Goal: Use online tool/utility: Use online tool/utility

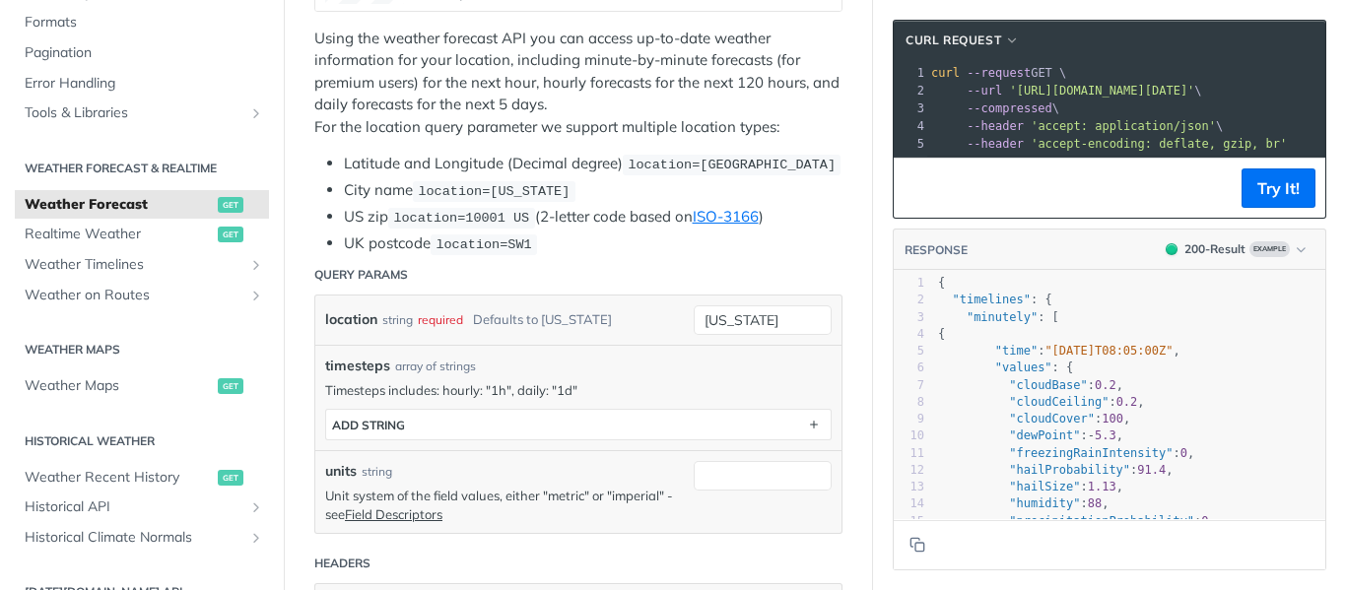
scroll to position [461, 0]
click at [736, 316] on input "[US_STATE]" at bounding box center [763, 320] width 138 height 30
drag, startPoint x: 783, startPoint y: 312, endPoint x: 481, endPoint y: 291, distance: 302.4
click at [481, 294] on div "location string required Defaults to [US_STATE] [US_STATE] required type : stri…" at bounding box center [578, 414] width 528 height 240
paste input "14°10'12.0 N 121°15'25.2 E"
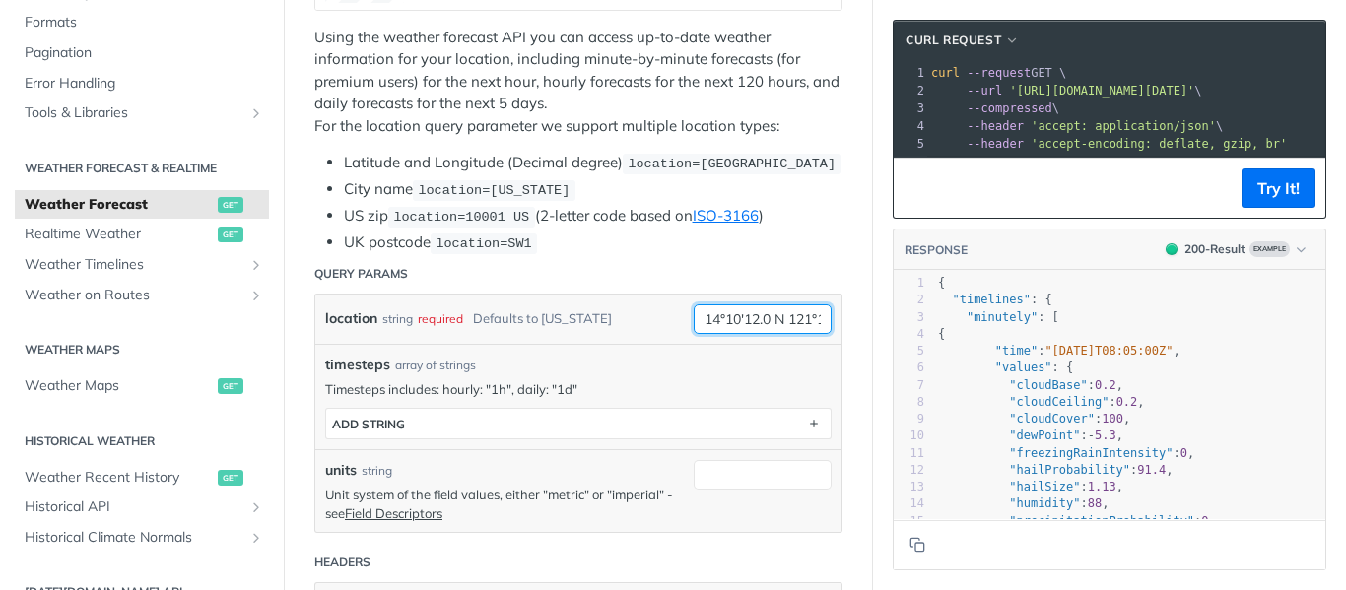
scroll to position [0, 59]
type input "14°10'12.0 N 121°15'25.2 E"
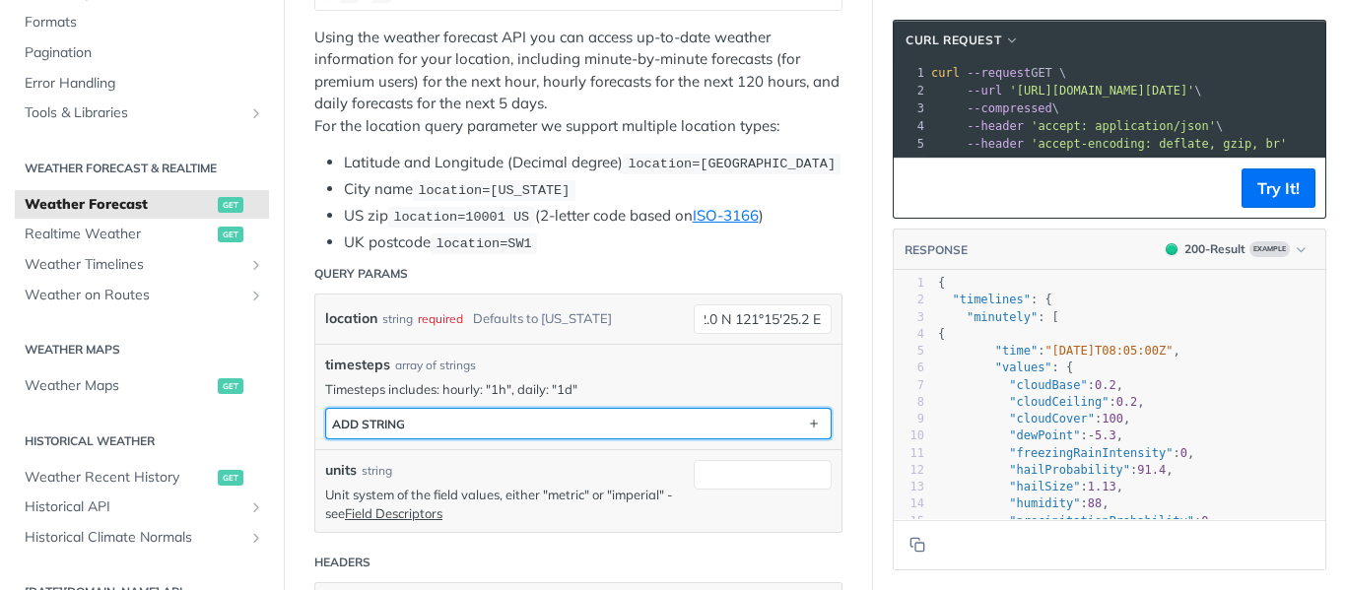
click at [503, 431] on button "ADD string" at bounding box center [578, 424] width 505 height 30
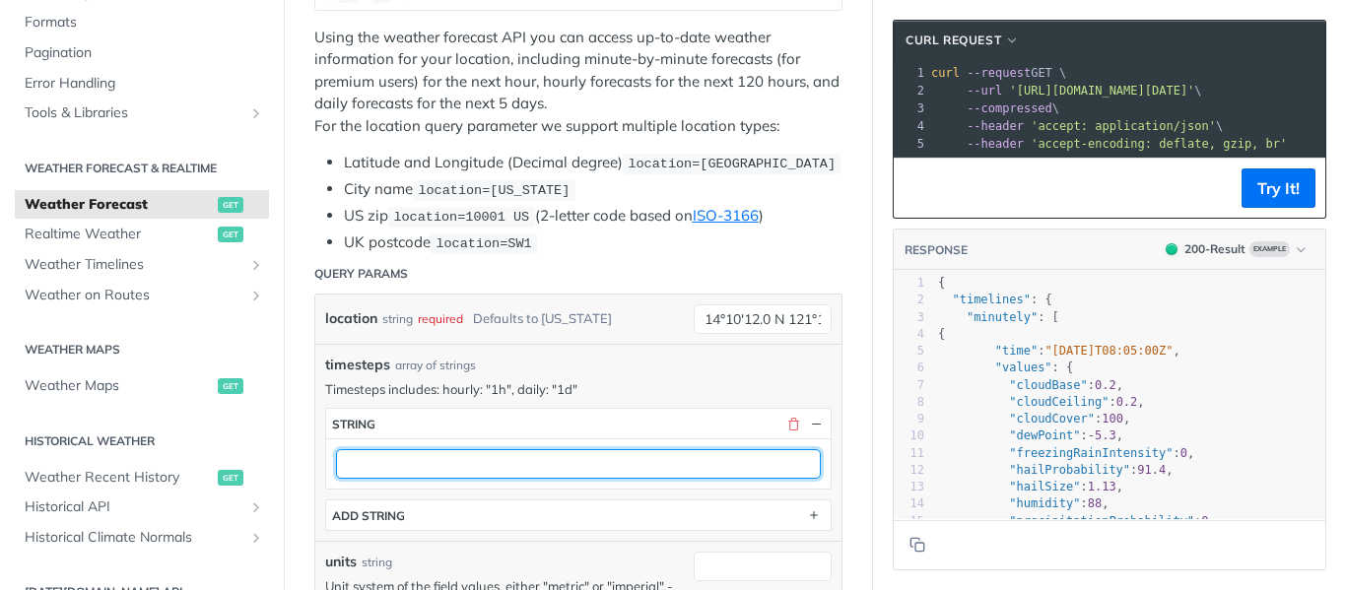
click at [435, 457] on input "text" at bounding box center [578, 464] width 485 height 30
type input "1d"
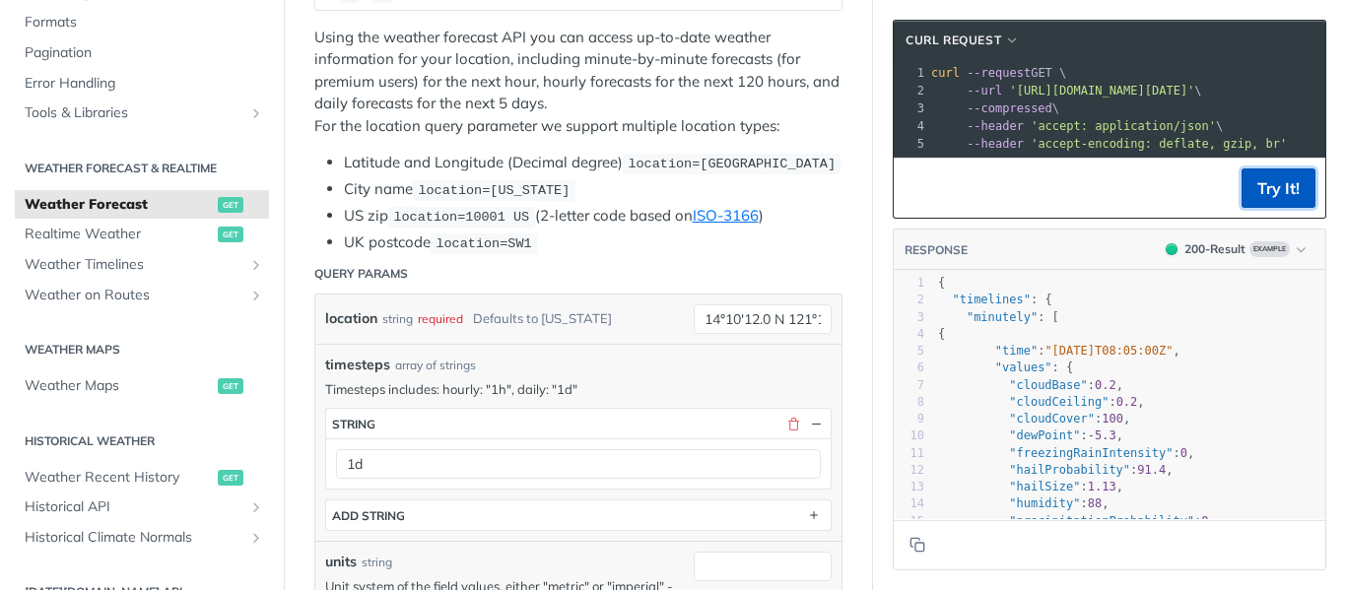
click at [1269, 208] on button "Try It!" at bounding box center [1279, 188] width 74 height 39
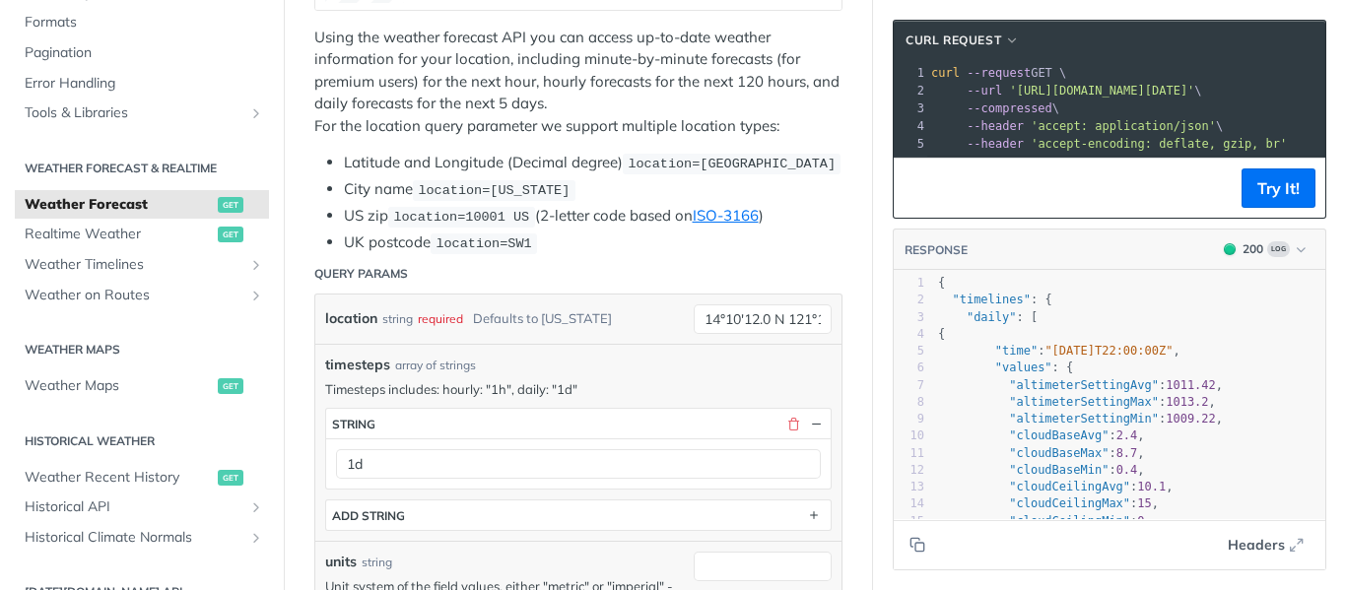
click at [1127, 253] on header "RESPONSE 200 Log" at bounding box center [1110, 250] width 432 height 41
click at [910, 544] on icon "Copy to clipboard" at bounding box center [918, 545] width 16 height 16
